Goal: Transaction & Acquisition: Purchase product/service

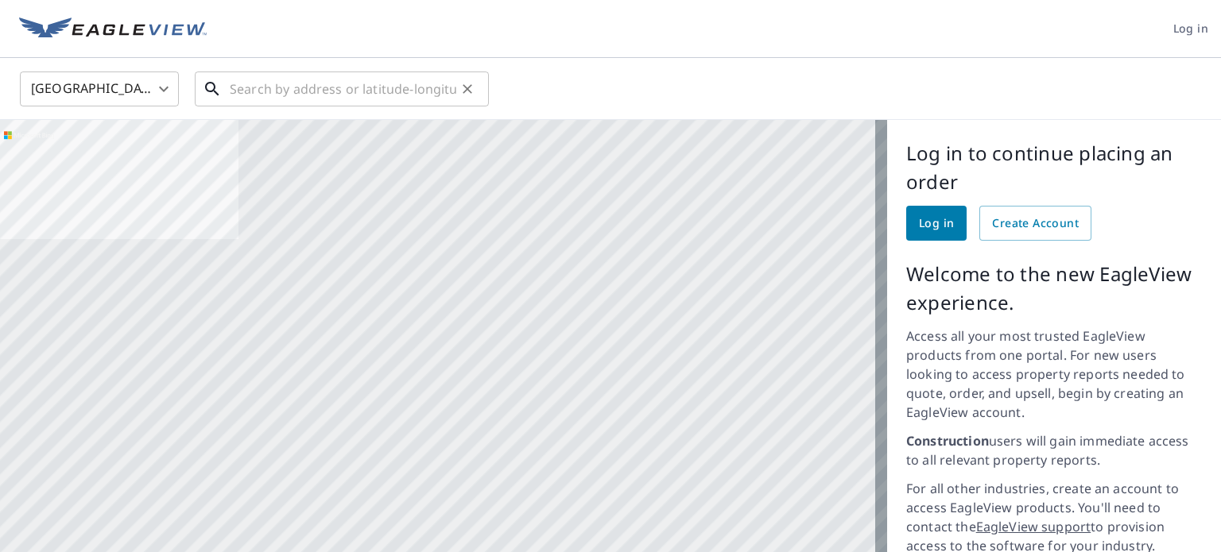
click at [261, 87] on input "text" at bounding box center [343, 89] width 226 height 45
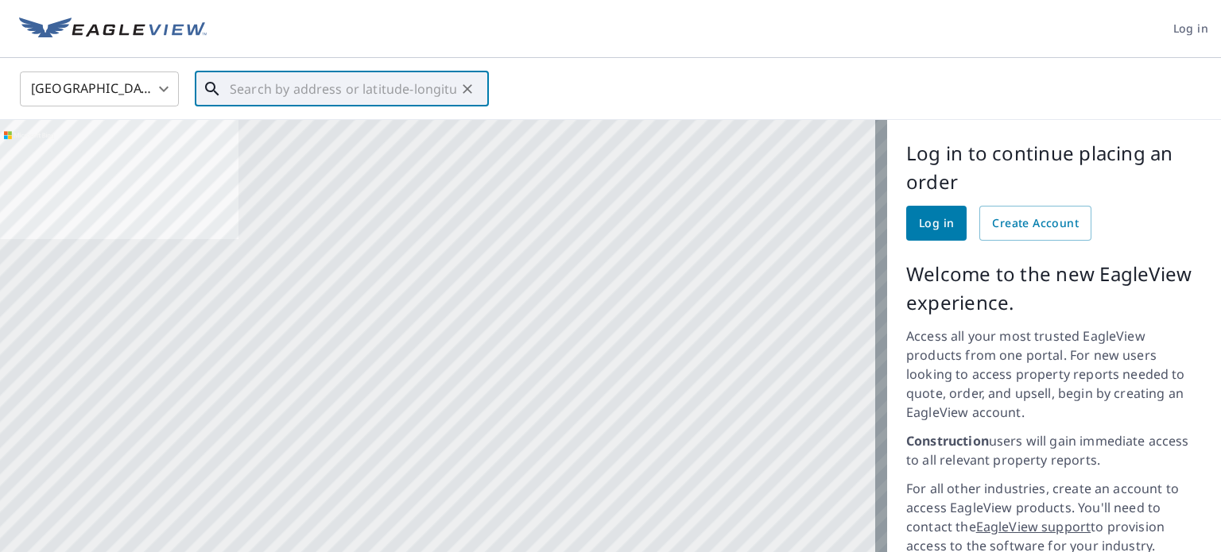
paste input "[STREET_ADDRESS][PERSON_NAME]"
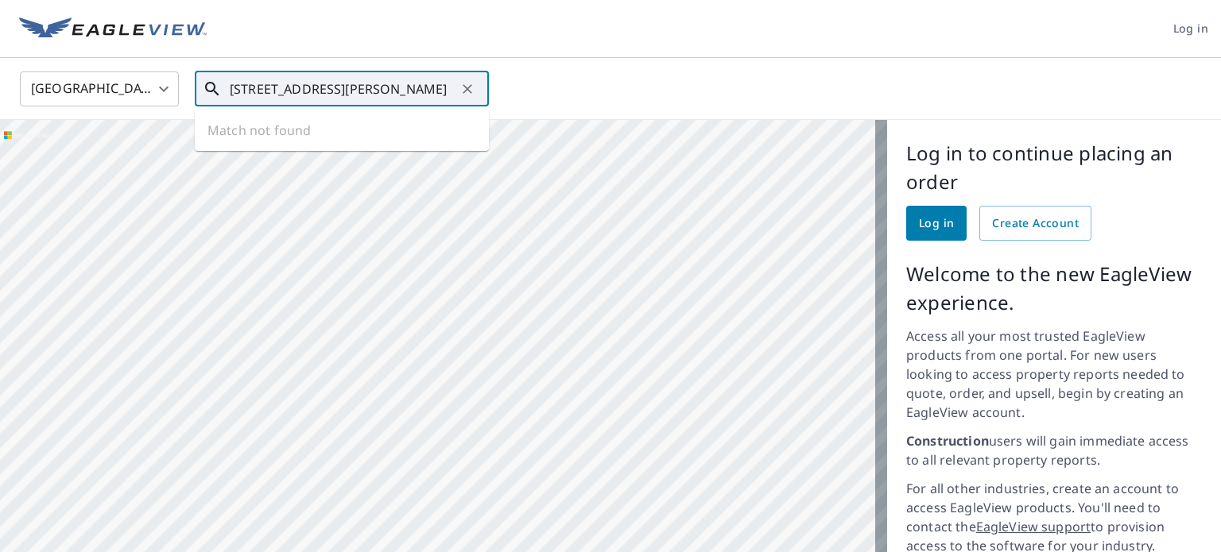
scroll to position [0, 25]
click at [288, 126] on span "[STREET_ADDRESS][PERSON_NAME]" at bounding box center [351, 135] width 250 height 19
type input "[STREET_ADDRESS][PERSON_NAME]"
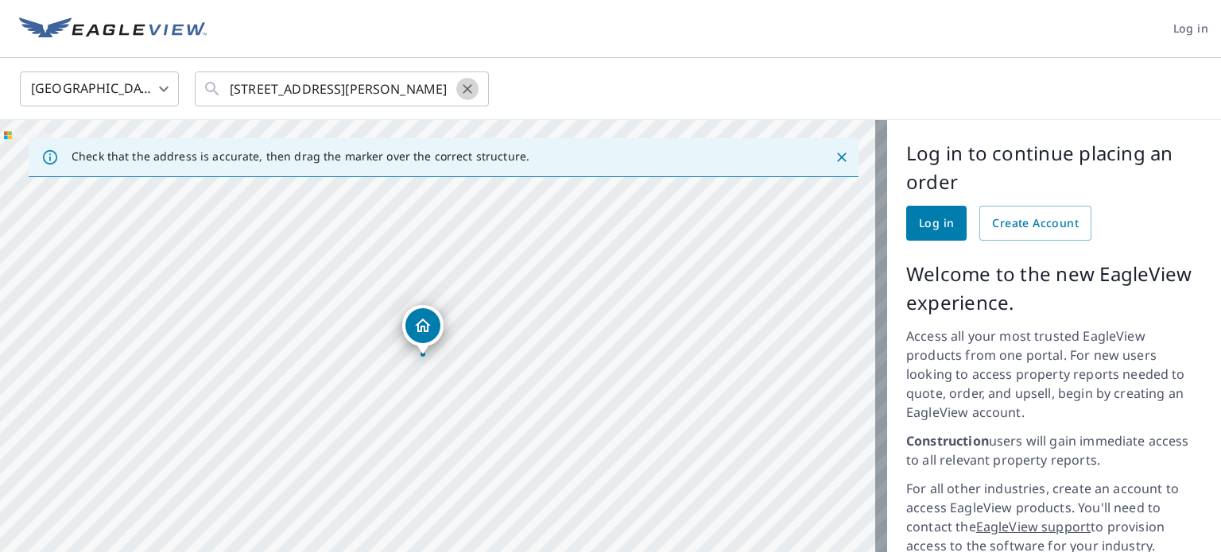
click at [470, 88] on icon "Clear" at bounding box center [467, 89] width 16 height 16
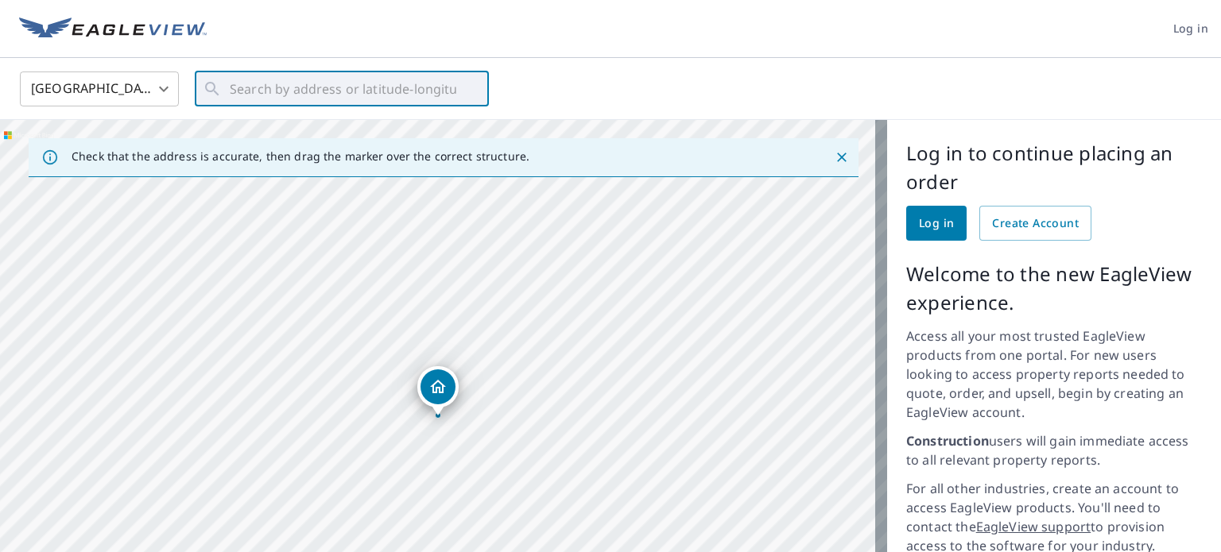
click at [143, 93] on body "Log in [GEOGRAPHIC_DATA] [GEOGRAPHIC_DATA] ​ ​ Check that the address is accura…" at bounding box center [610, 276] width 1221 height 552
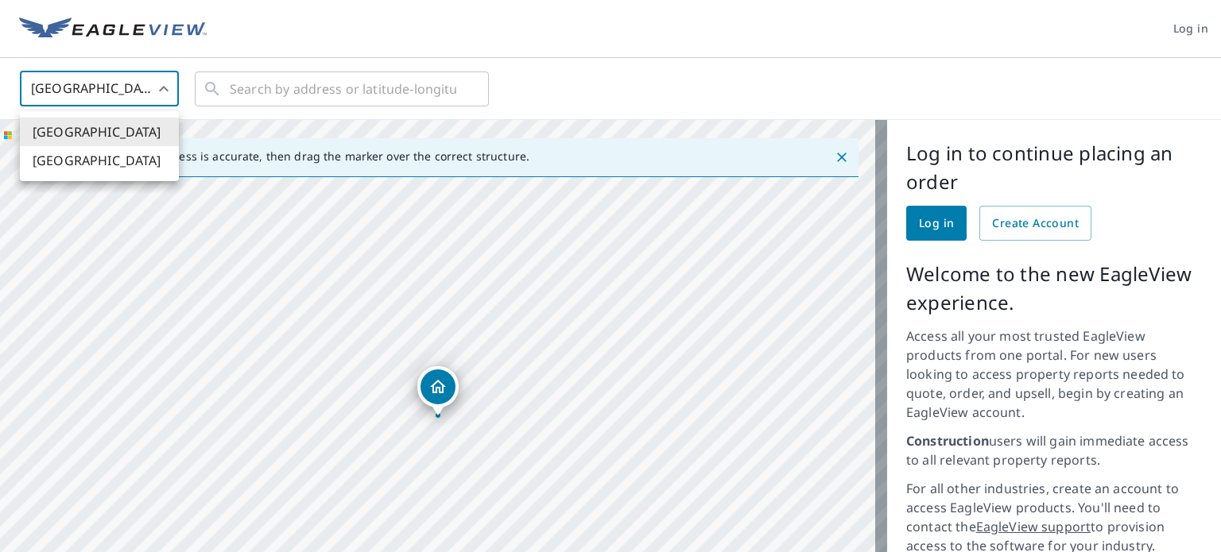
click at [81, 165] on li "[GEOGRAPHIC_DATA]" at bounding box center [99, 160] width 159 height 29
type input "CA"
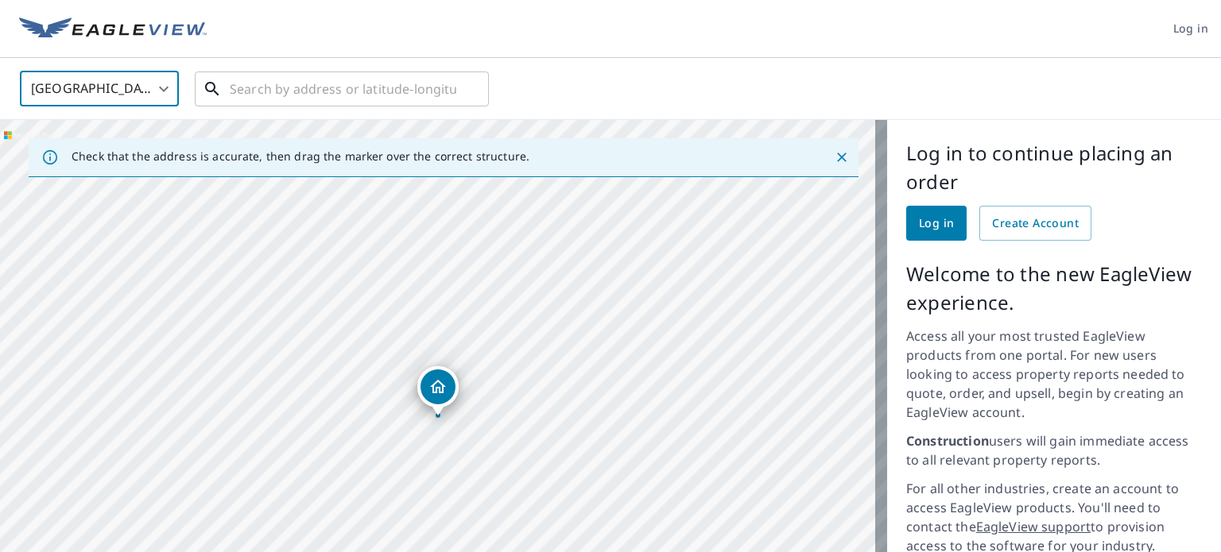
click at [239, 85] on input "text" at bounding box center [343, 89] width 226 height 45
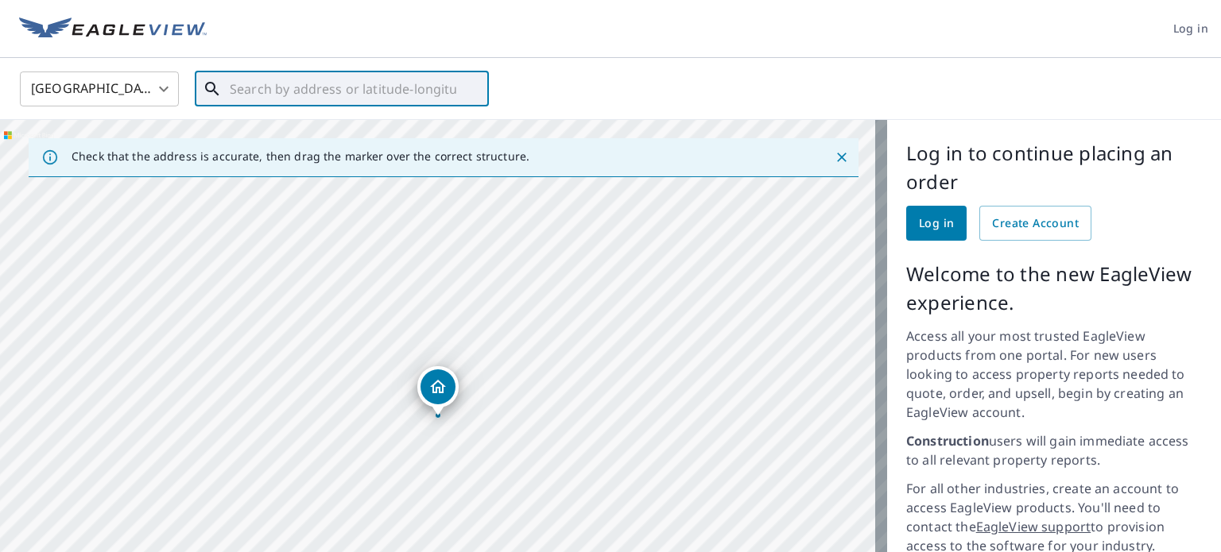
paste input "[STREET_ADDRESS]"
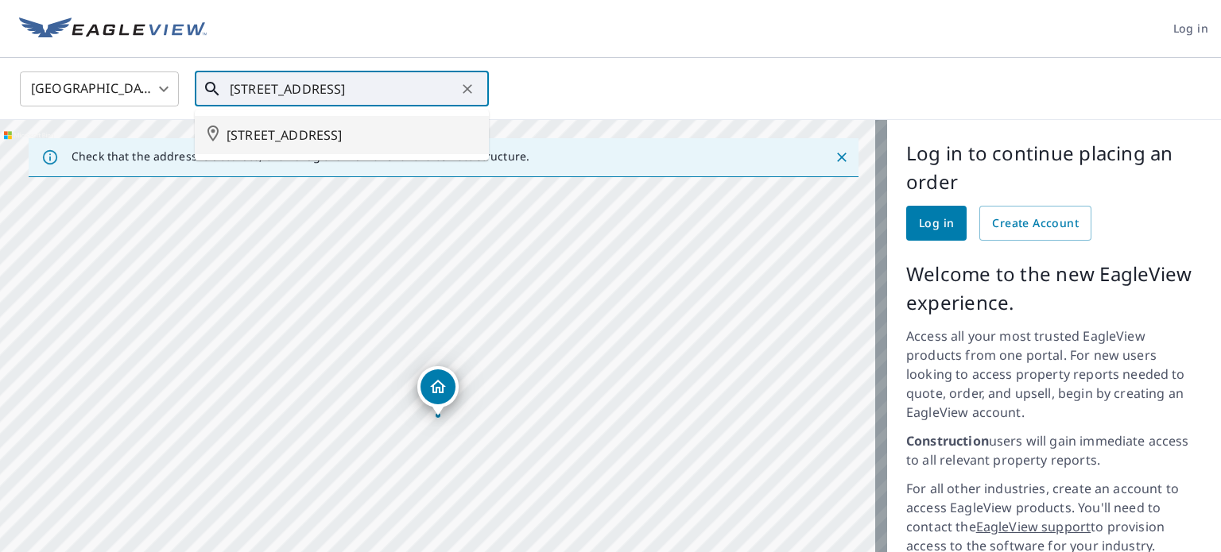
click at [303, 134] on span "[STREET_ADDRESS]" at bounding box center [351, 135] width 250 height 19
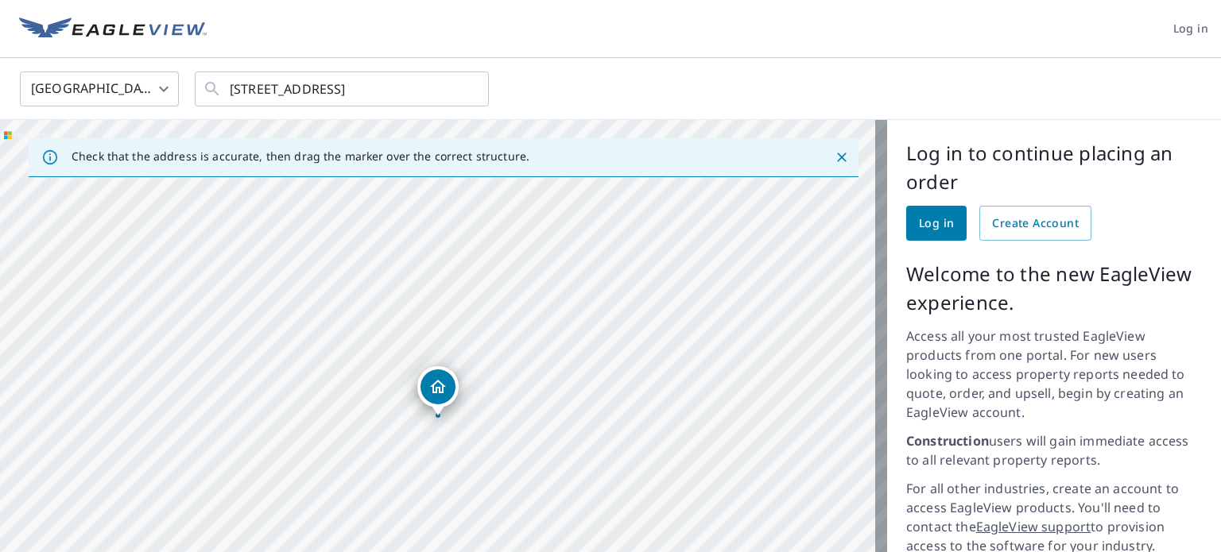
type input "[STREET_ADDRESS]"
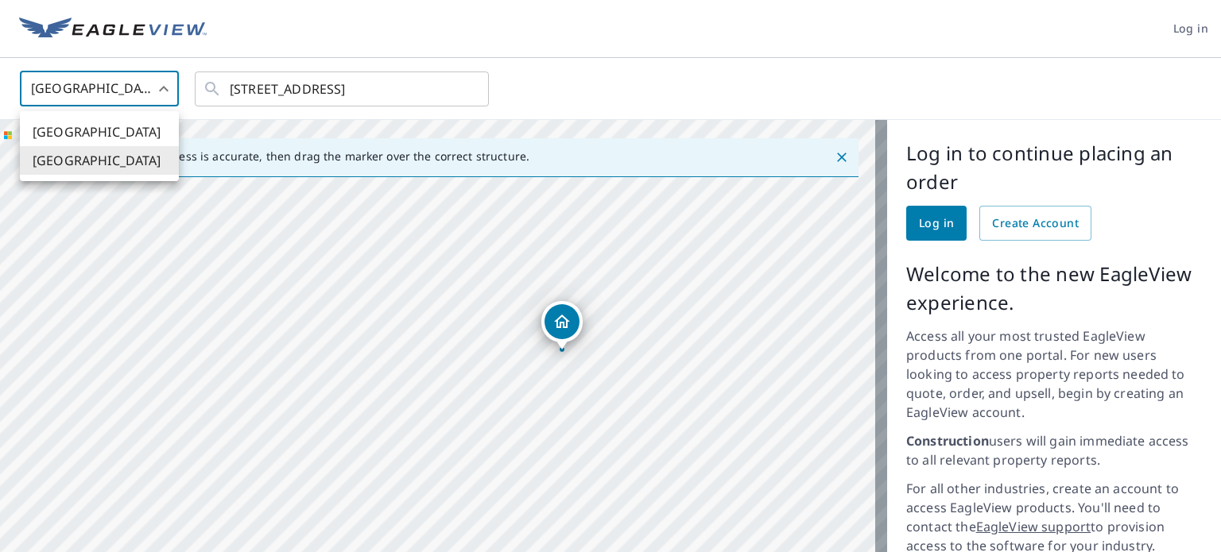
drag, startPoint x: 124, startPoint y: 92, endPoint x: 87, endPoint y: 101, distance: 37.6
click at [123, 92] on body "Log in [GEOGRAPHIC_DATA] [GEOGRAPHIC_DATA] ​ [STREET_ADDRESS] ​ Check that the …" at bounding box center [610, 276] width 1221 height 552
click at [74, 133] on li "[GEOGRAPHIC_DATA]" at bounding box center [99, 132] width 159 height 29
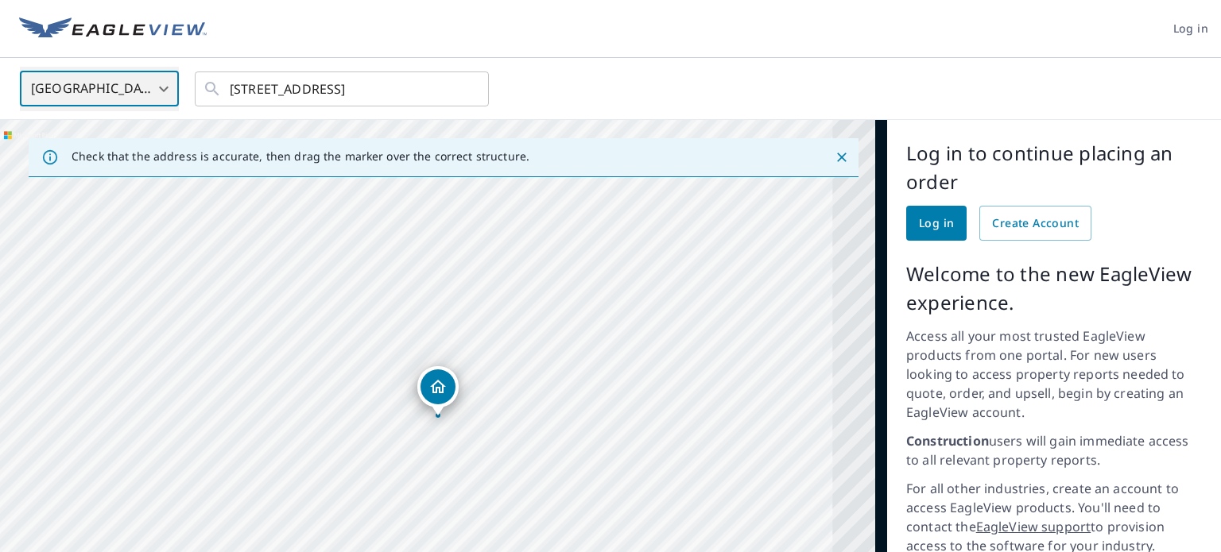
type input "US"
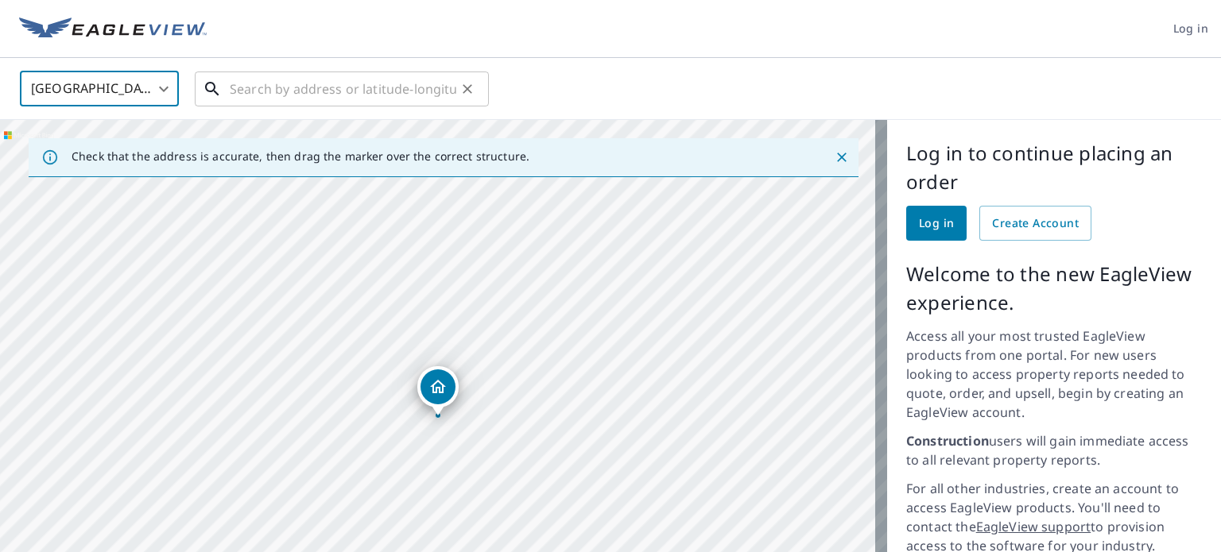
click at [321, 85] on input "text" at bounding box center [343, 89] width 226 height 45
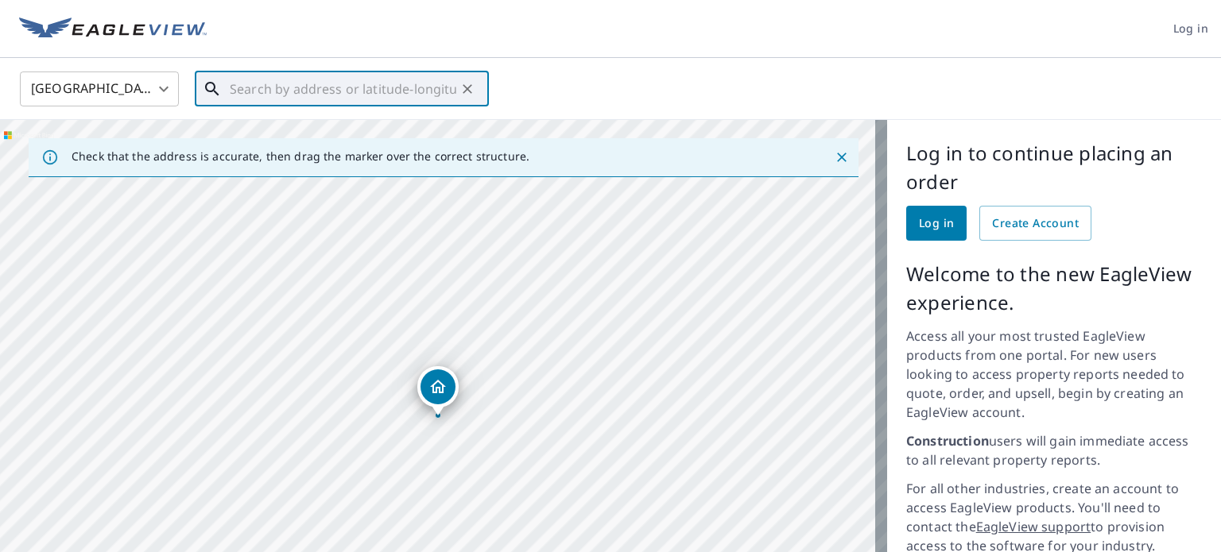
paste input "[STREET_ADDRESS]"
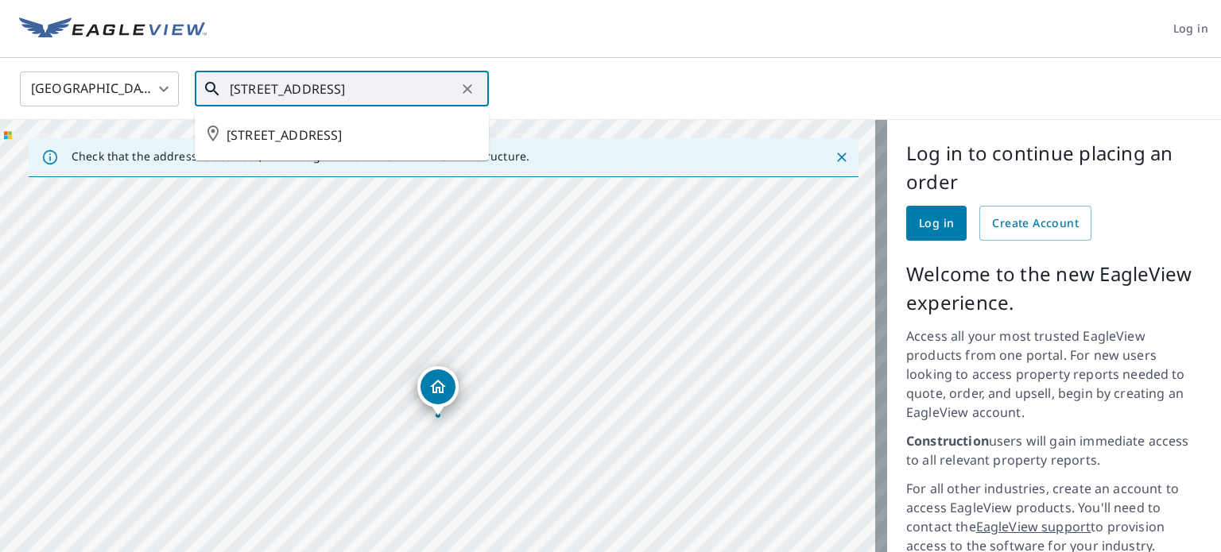
scroll to position [0, 14]
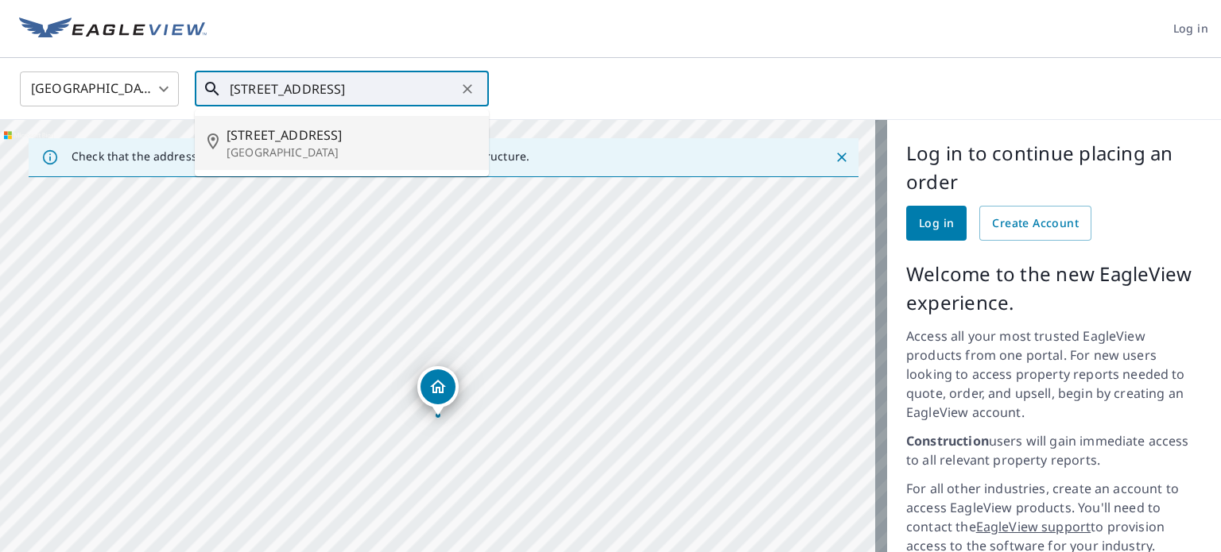
click at [311, 137] on span "[STREET_ADDRESS]" at bounding box center [351, 135] width 250 height 19
type input "[STREET_ADDRESS]"
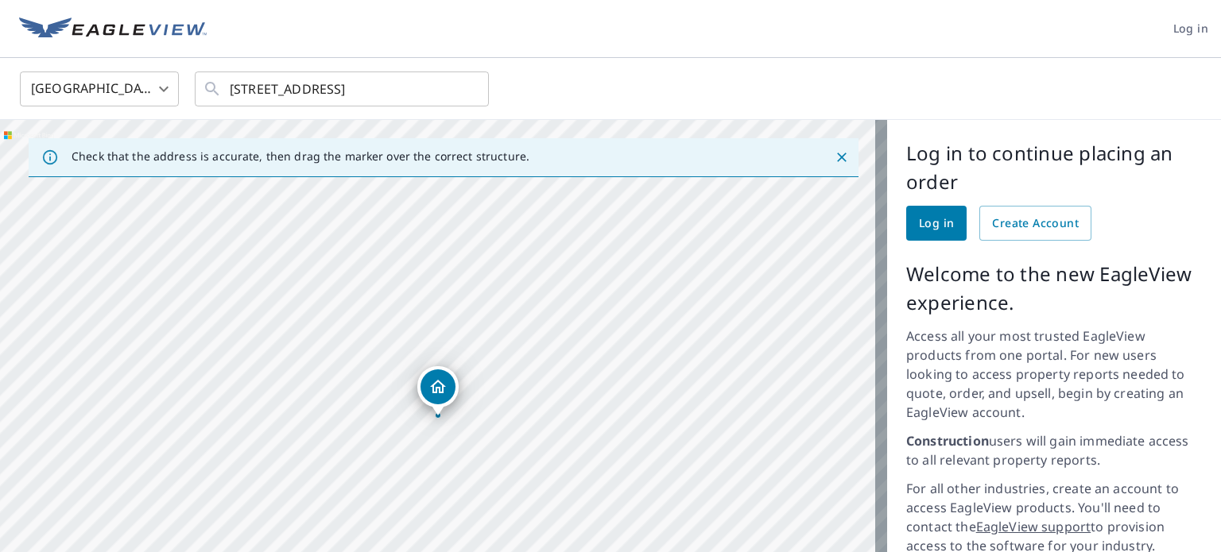
scroll to position [0, 0]
click at [573, 332] on div "[STREET_ADDRESS]" at bounding box center [443, 428] width 887 height 616
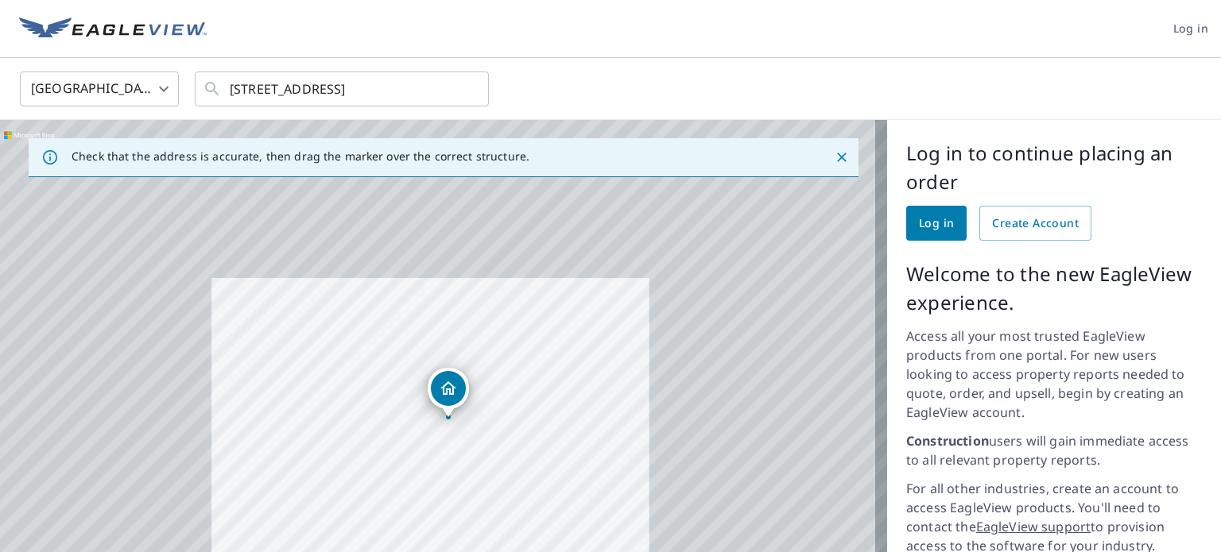
drag, startPoint x: 642, startPoint y: 327, endPoint x: 544, endPoint y: 389, distance: 115.7
click at [544, 389] on div "[STREET_ADDRESS]" at bounding box center [443, 428] width 887 height 616
